Goal: Complete application form

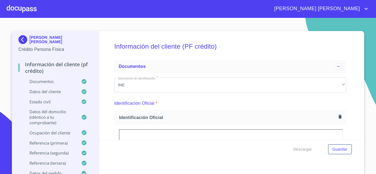
scroll to position [55, 0]
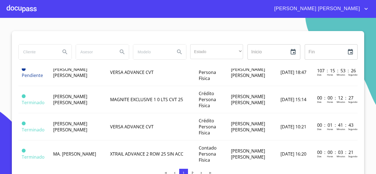
scroll to position [165, 0]
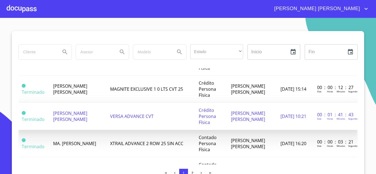
click at [75, 120] on span "[PERSON_NAME] [PERSON_NAME]" at bounding box center [70, 116] width 34 height 12
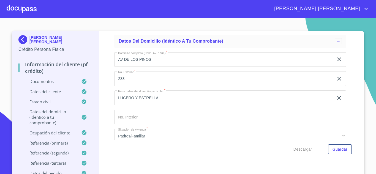
scroll to position [1320, 0]
click at [295, 150] on span "Descargar" at bounding box center [302, 149] width 19 height 7
